Goal: Information Seeking & Learning: Learn about a topic

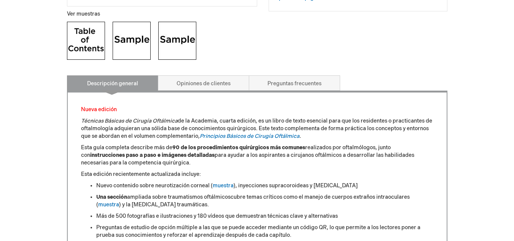
scroll to position [301, 0]
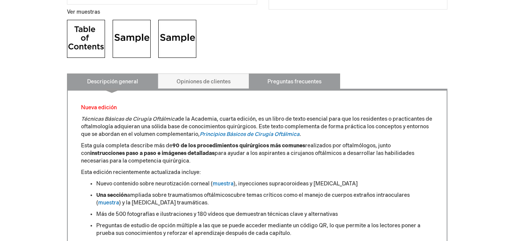
click at [270, 83] on font "Preguntas frecuentes" at bounding box center [295, 81] width 54 height 6
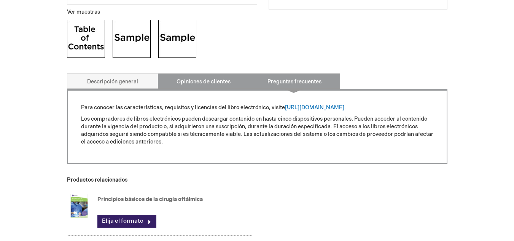
click at [212, 79] on font "Opiniones de clientes" at bounding box center [204, 81] width 54 height 6
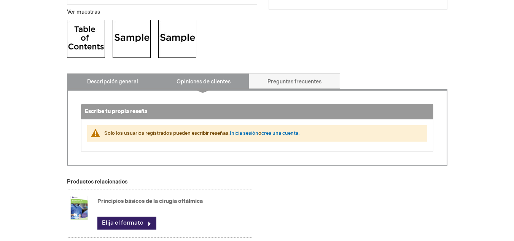
click at [118, 79] on font "Descripción general" at bounding box center [112, 81] width 51 height 6
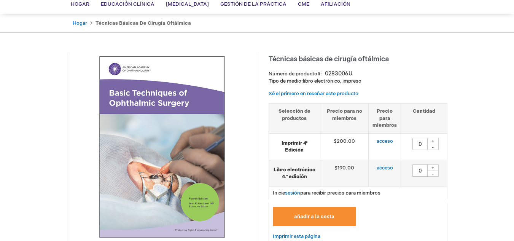
scroll to position [52, 0]
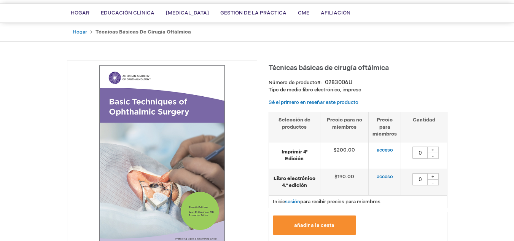
click at [173, 142] on img at bounding box center [162, 156] width 182 height 182
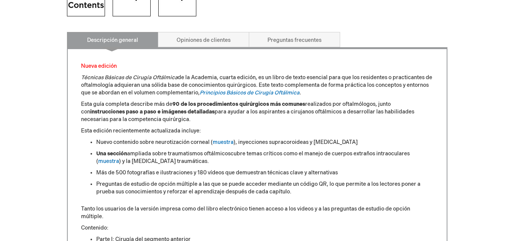
scroll to position [338, 0]
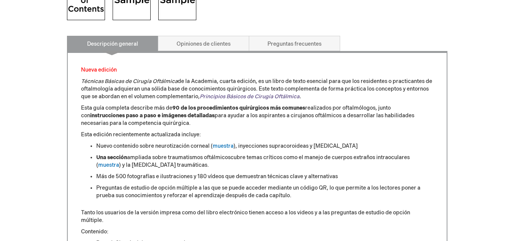
click at [300, 95] on font "Principios Básicos de Cirugía Oftálmica" at bounding box center [250, 96] width 100 height 6
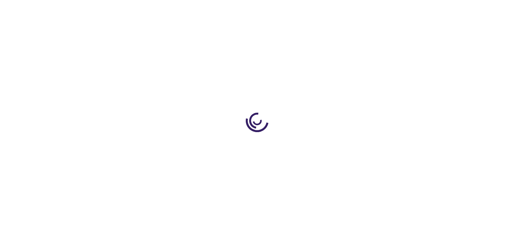
type input "0"
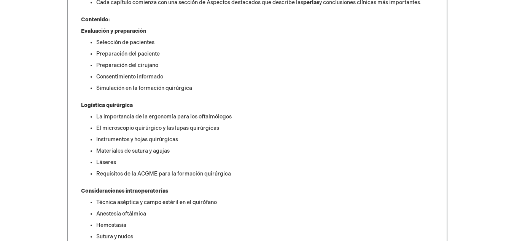
scroll to position [510, 0]
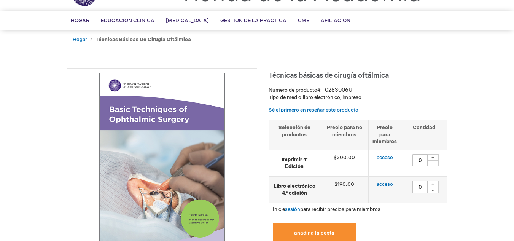
scroll to position [46, 0]
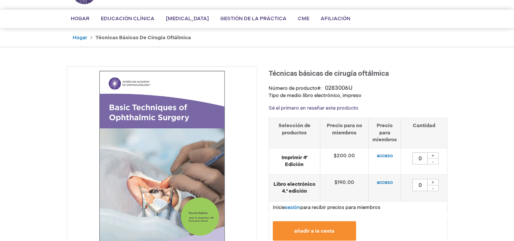
click at [320, 107] on font "Sé el primero en reseñar este producto" at bounding box center [314, 108] width 90 height 6
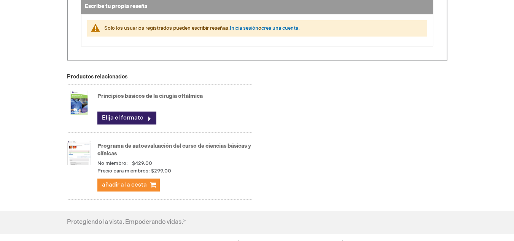
scroll to position [407, 0]
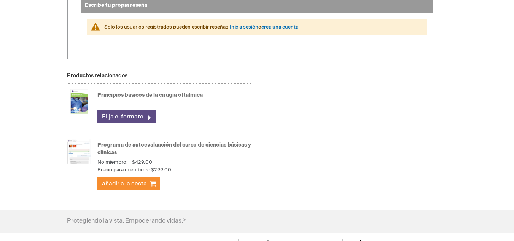
click at [143, 118] on link "Elija el formato" at bounding box center [126, 116] width 59 height 13
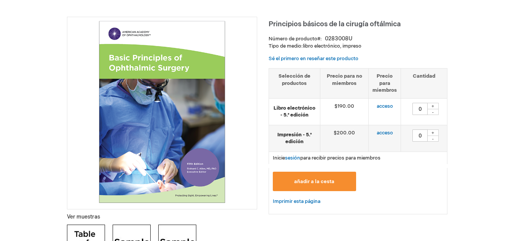
scroll to position [94, 0]
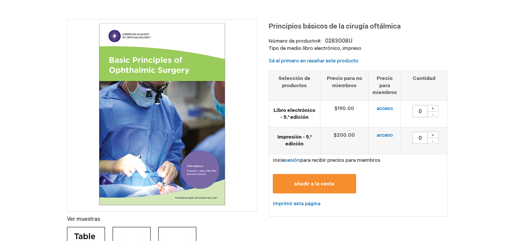
click at [169, 111] on img at bounding box center [162, 114] width 182 height 182
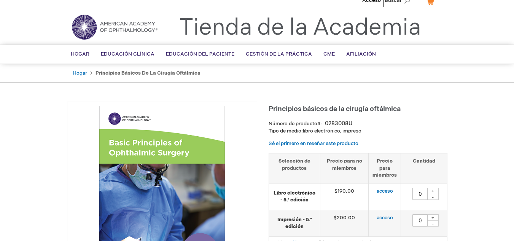
scroll to position [0, 0]
